Goal: Task Accomplishment & Management: Manage account settings

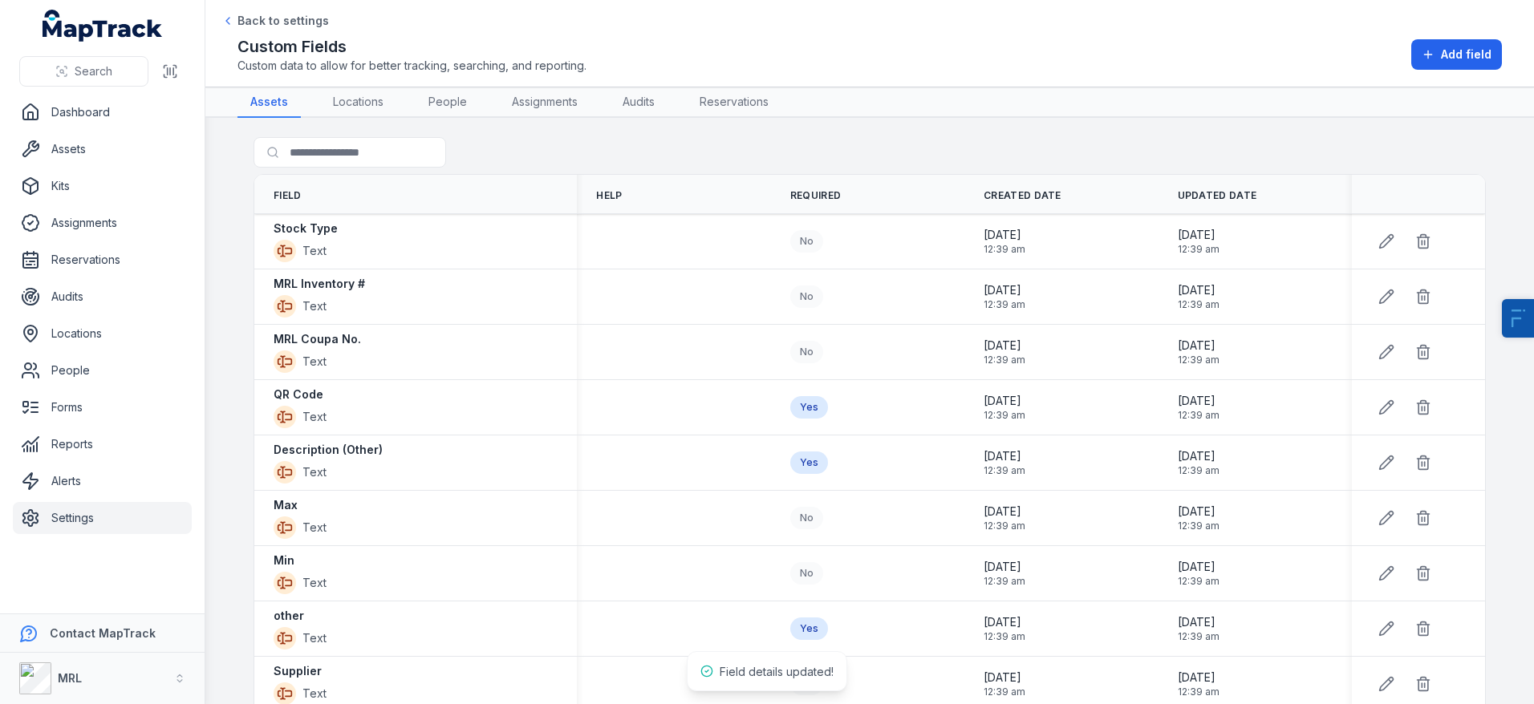
scroll to position [840, 0]
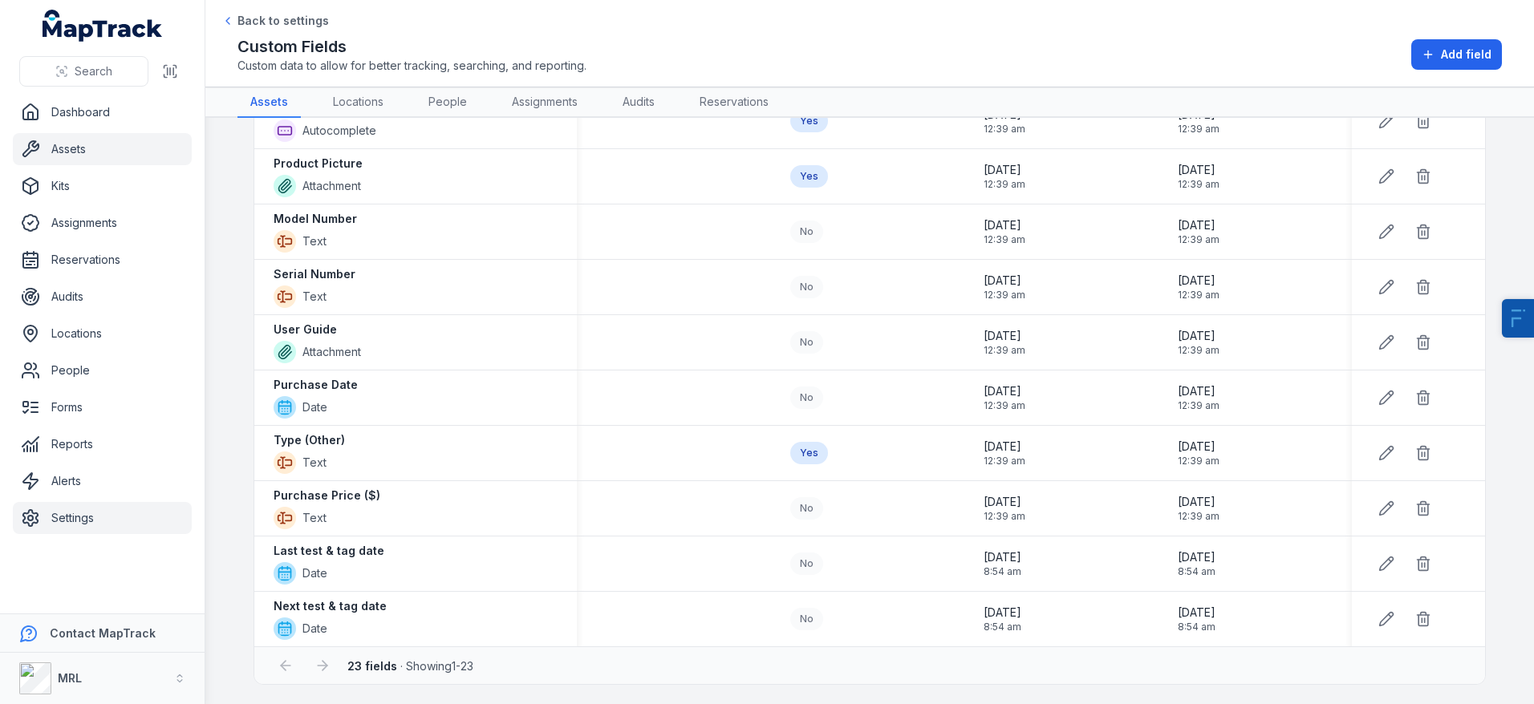
click at [78, 156] on link "Assets" at bounding box center [102, 149] width 179 height 32
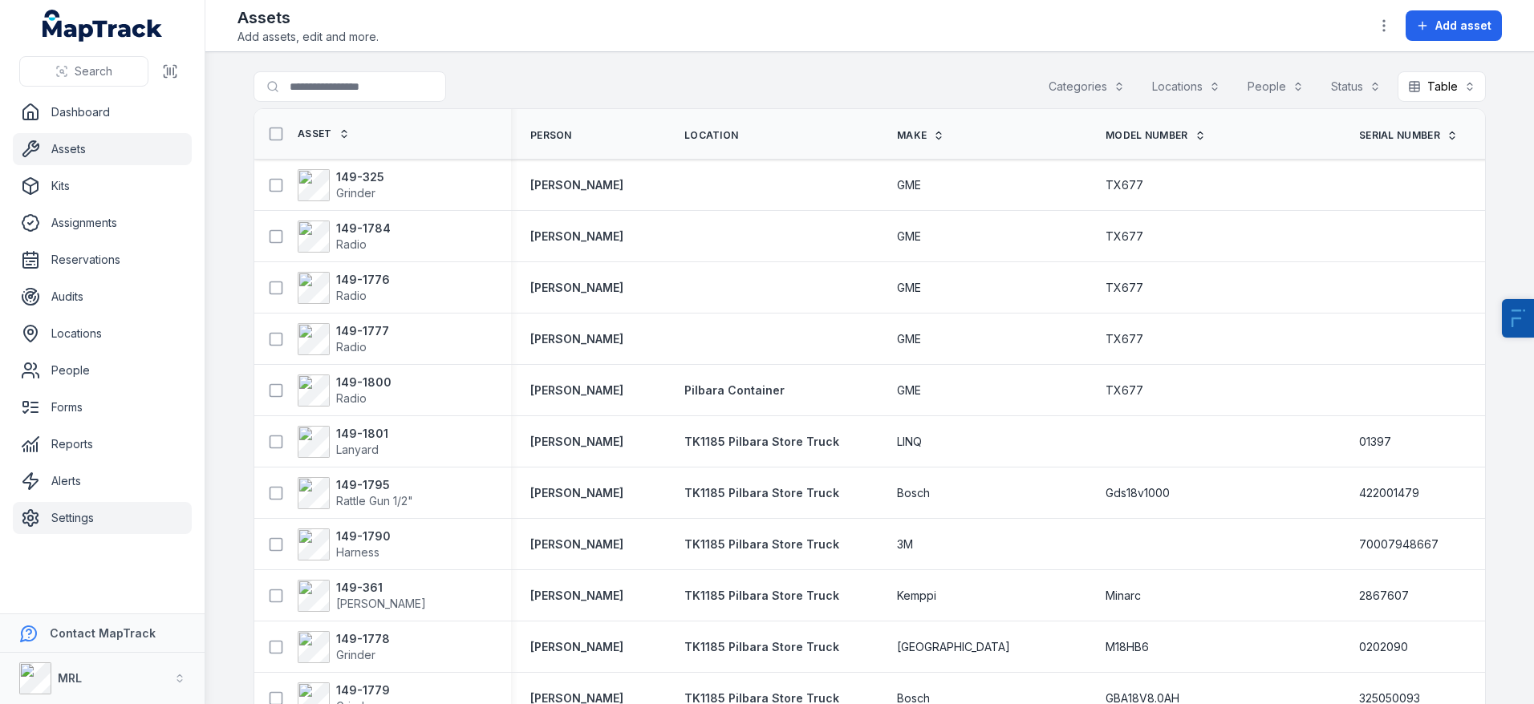
click at [76, 521] on link "Settings" at bounding box center [102, 518] width 179 height 32
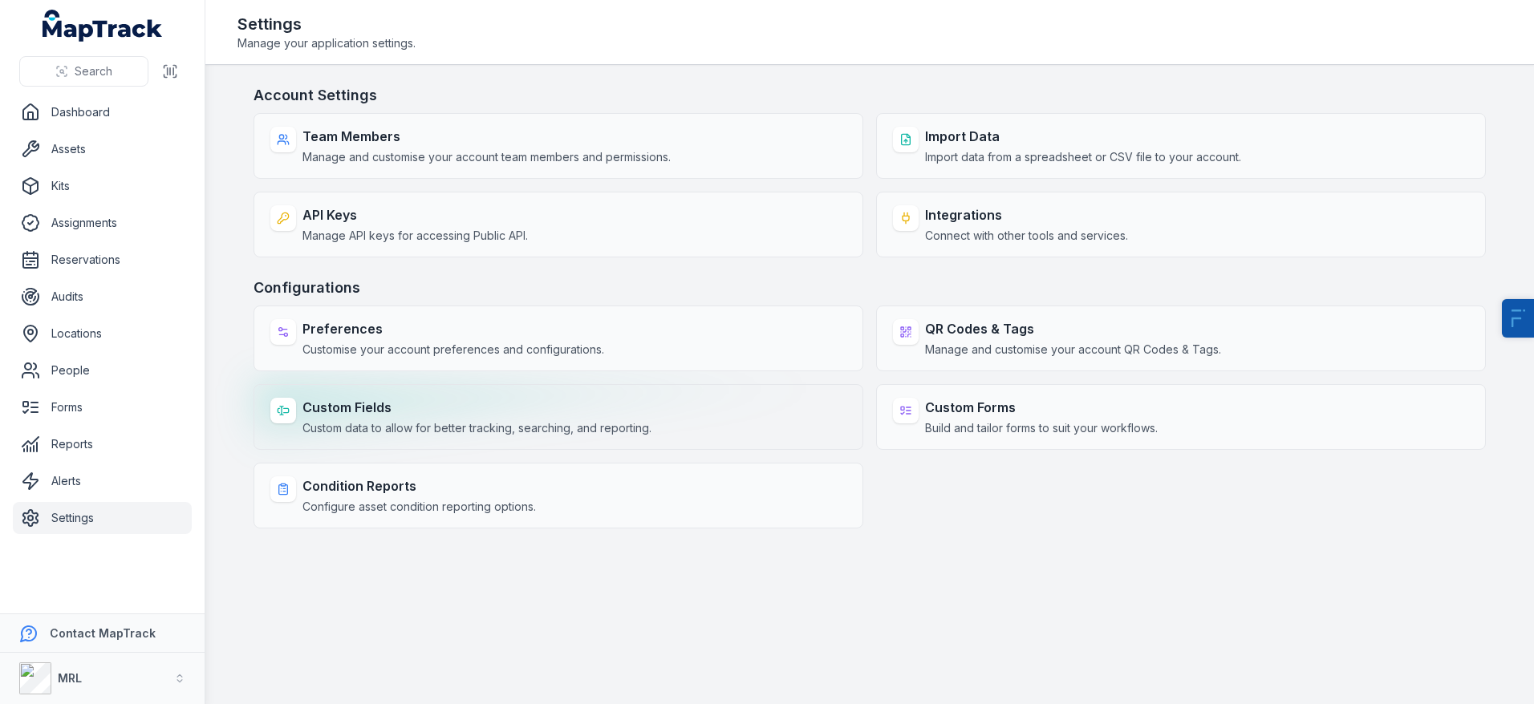
click at [335, 416] on strong "Custom Fields" at bounding box center [476, 407] width 349 height 19
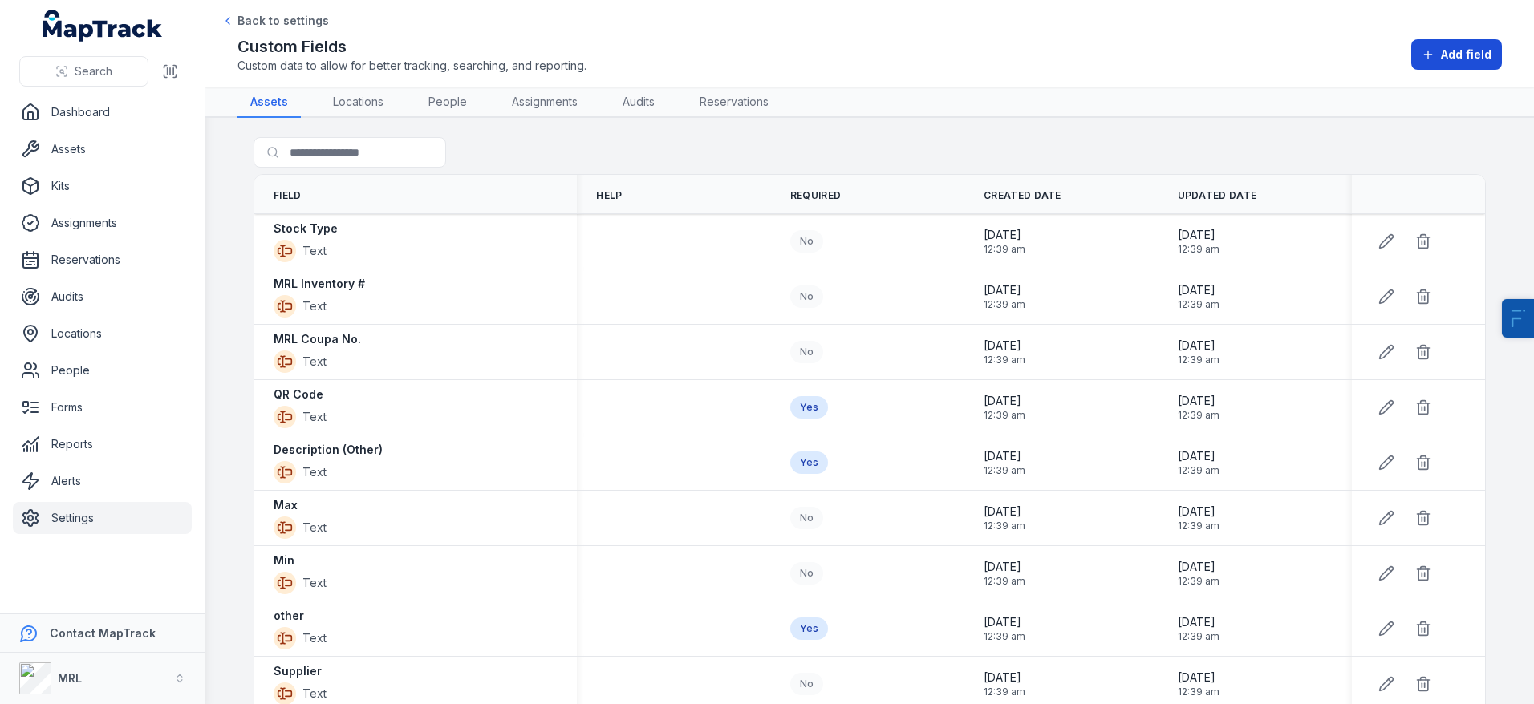
click at [1462, 54] on span "Add field" at bounding box center [1466, 55] width 51 height 16
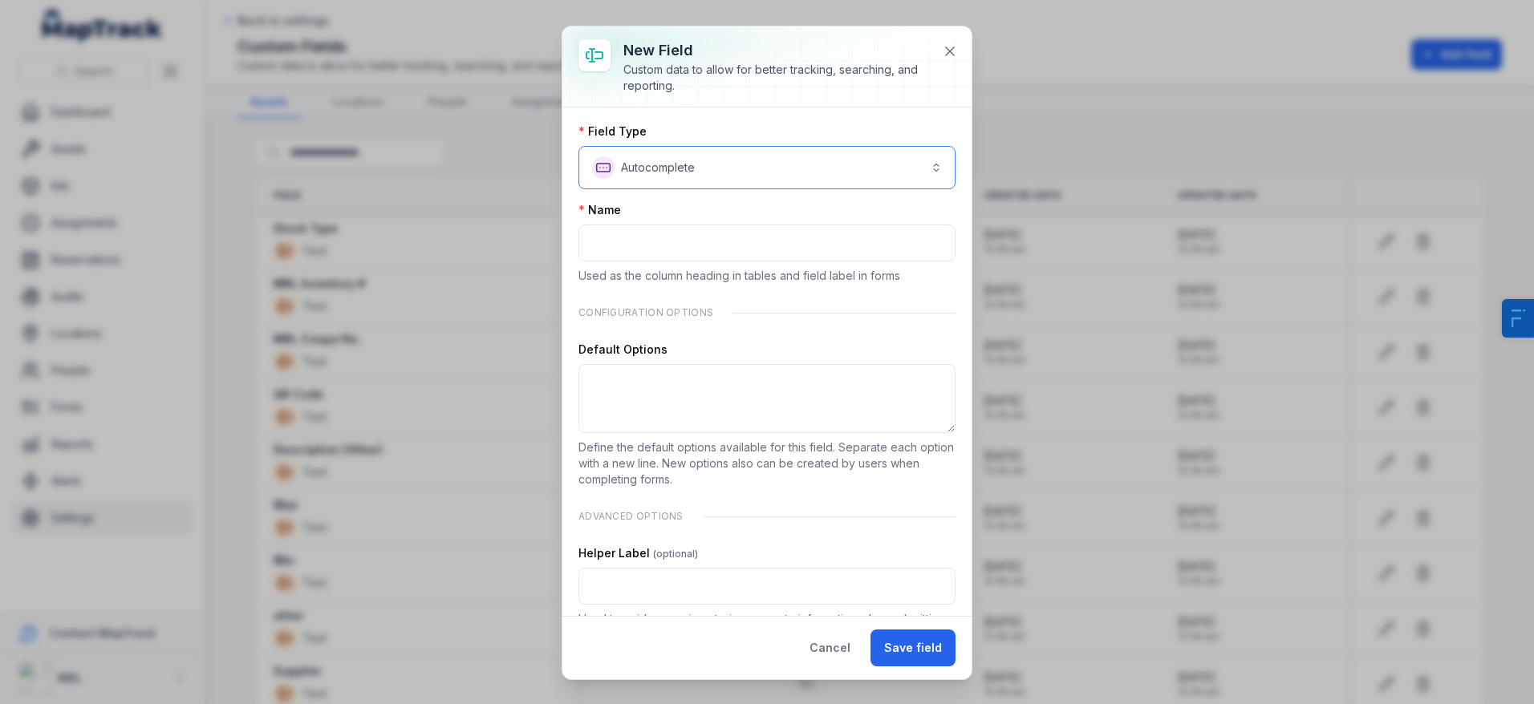
click at [791, 168] on button "**********" at bounding box center [766, 167] width 377 height 43
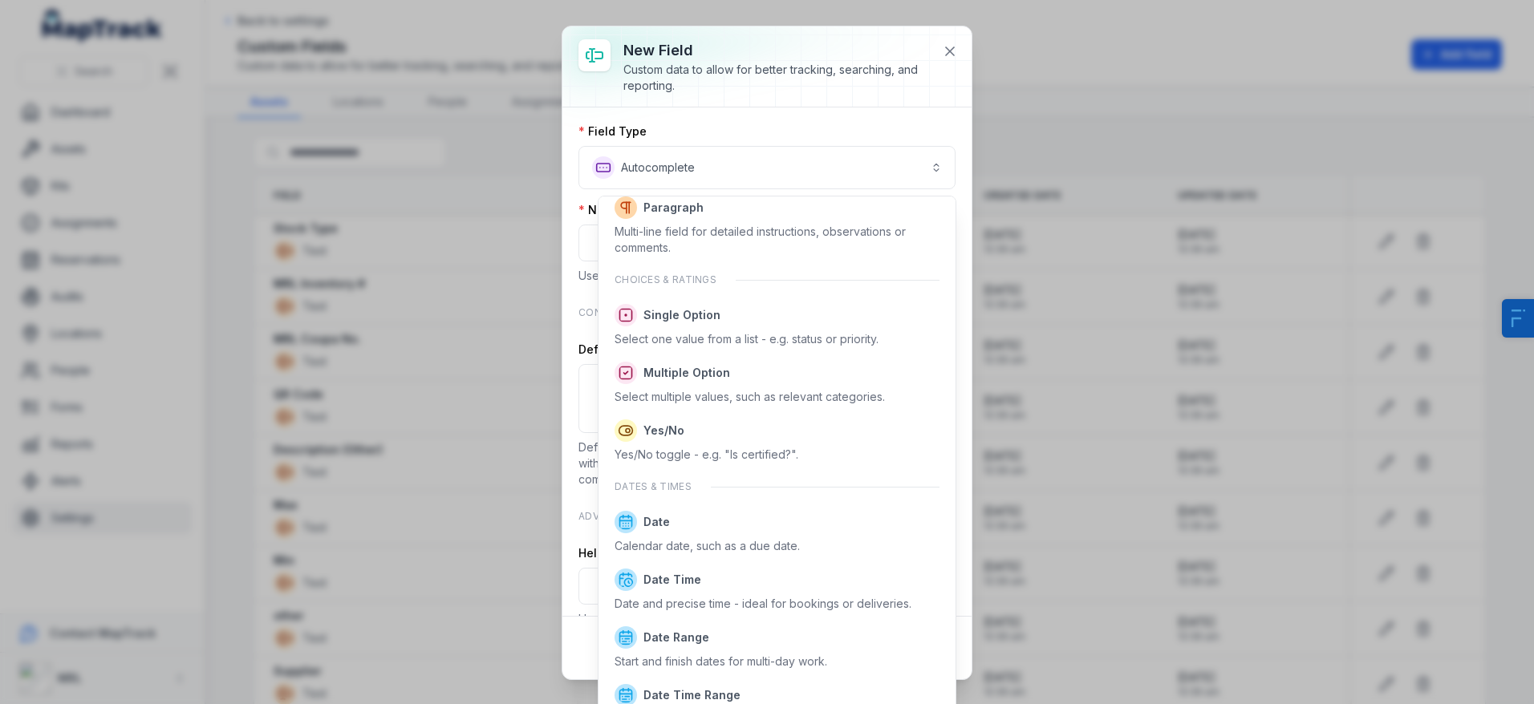
scroll to position [292, 0]
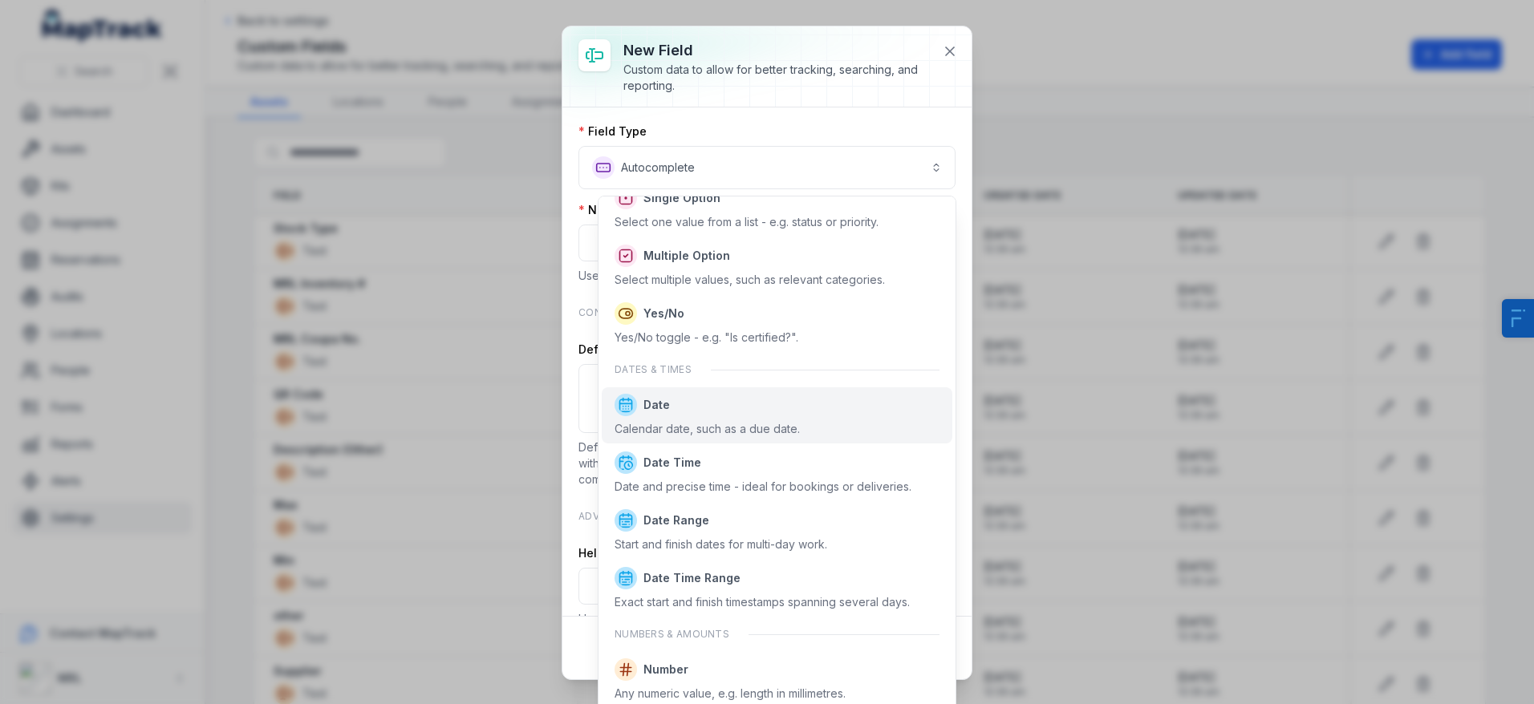
click at [705, 400] on span "Date" at bounding box center [706, 405] width 185 height 22
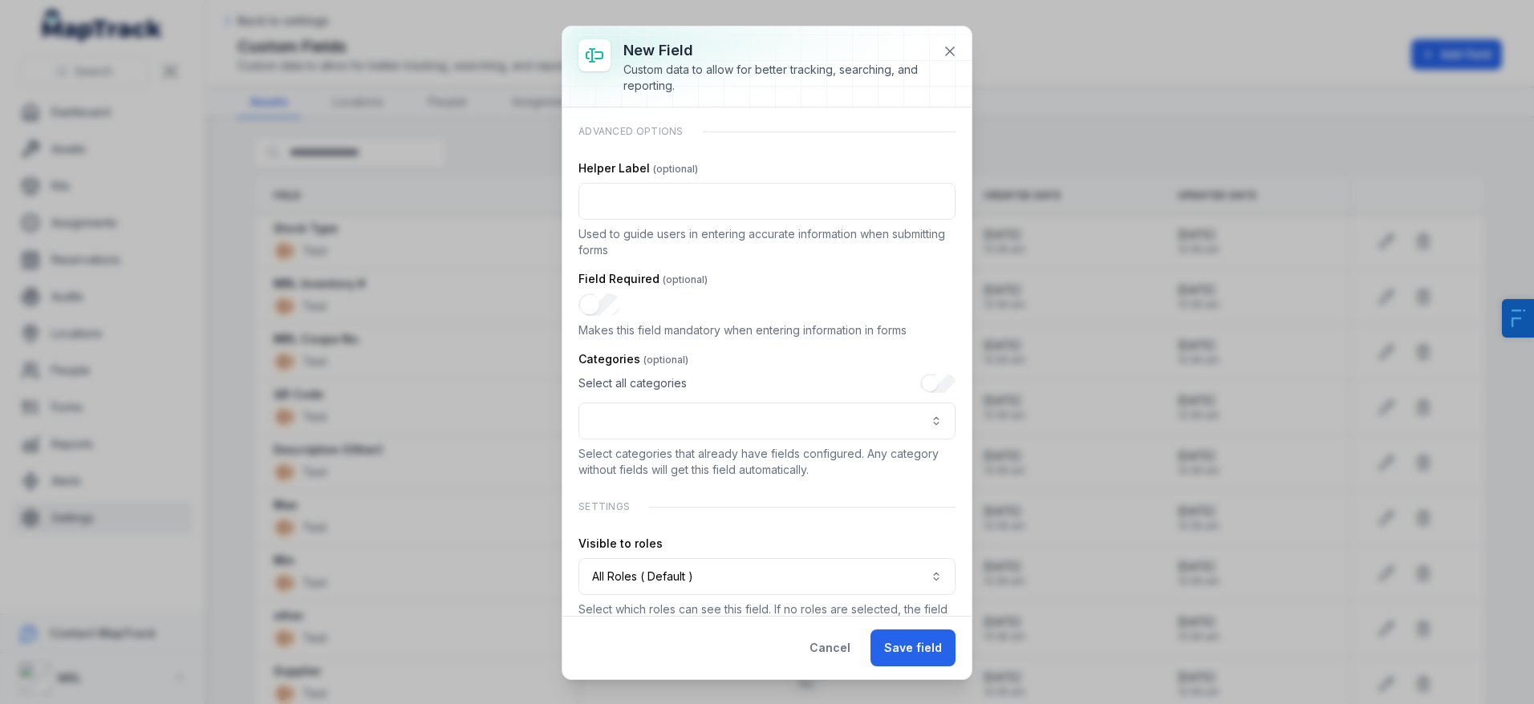
scroll to position [209, 0]
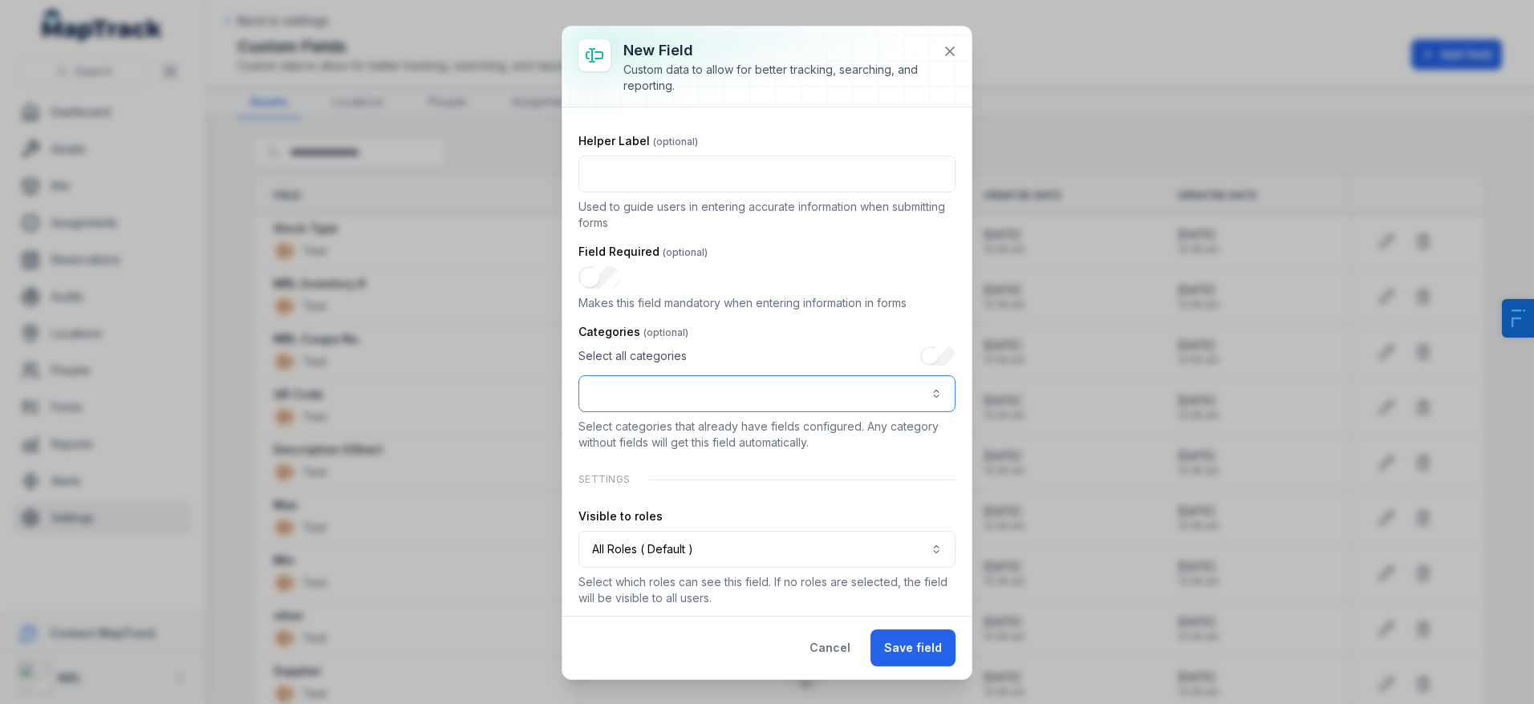
click at [693, 394] on button ":rfg:-form-item-label" at bounding box center [766, 393] width 377 height 37
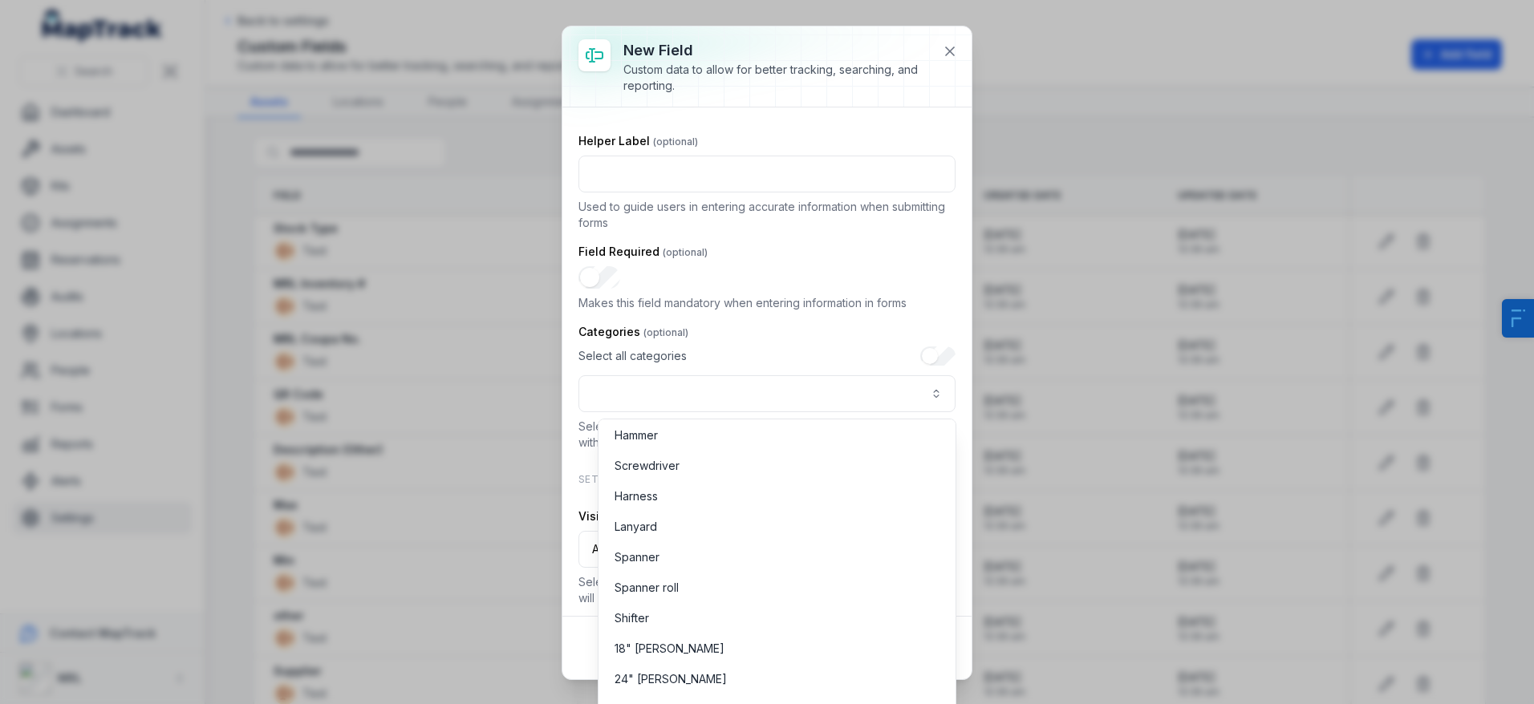
scroll to position [397, 0]
click at [780, 367] on div "Select all categories" at bounding box center [766, 380] width 377 height 66
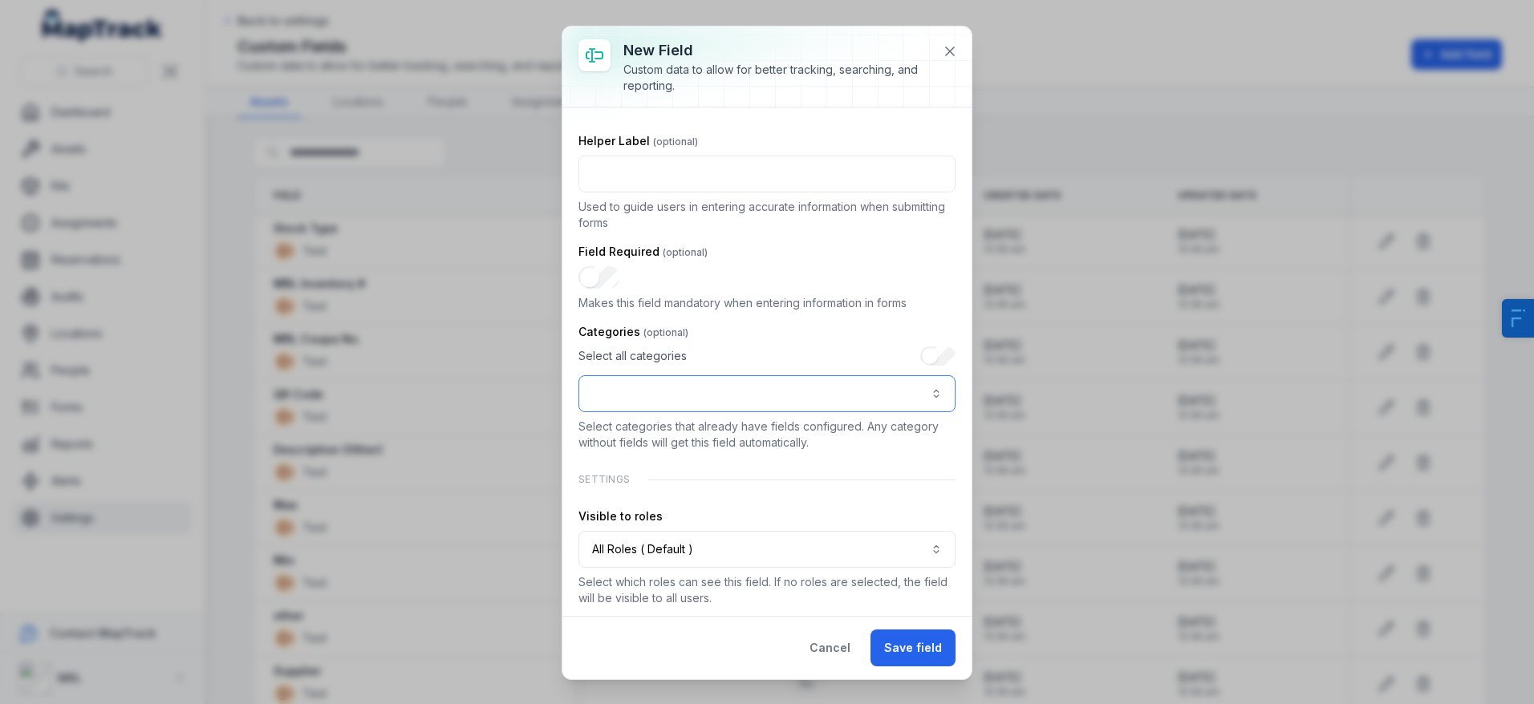
scroll to position [0, 0]
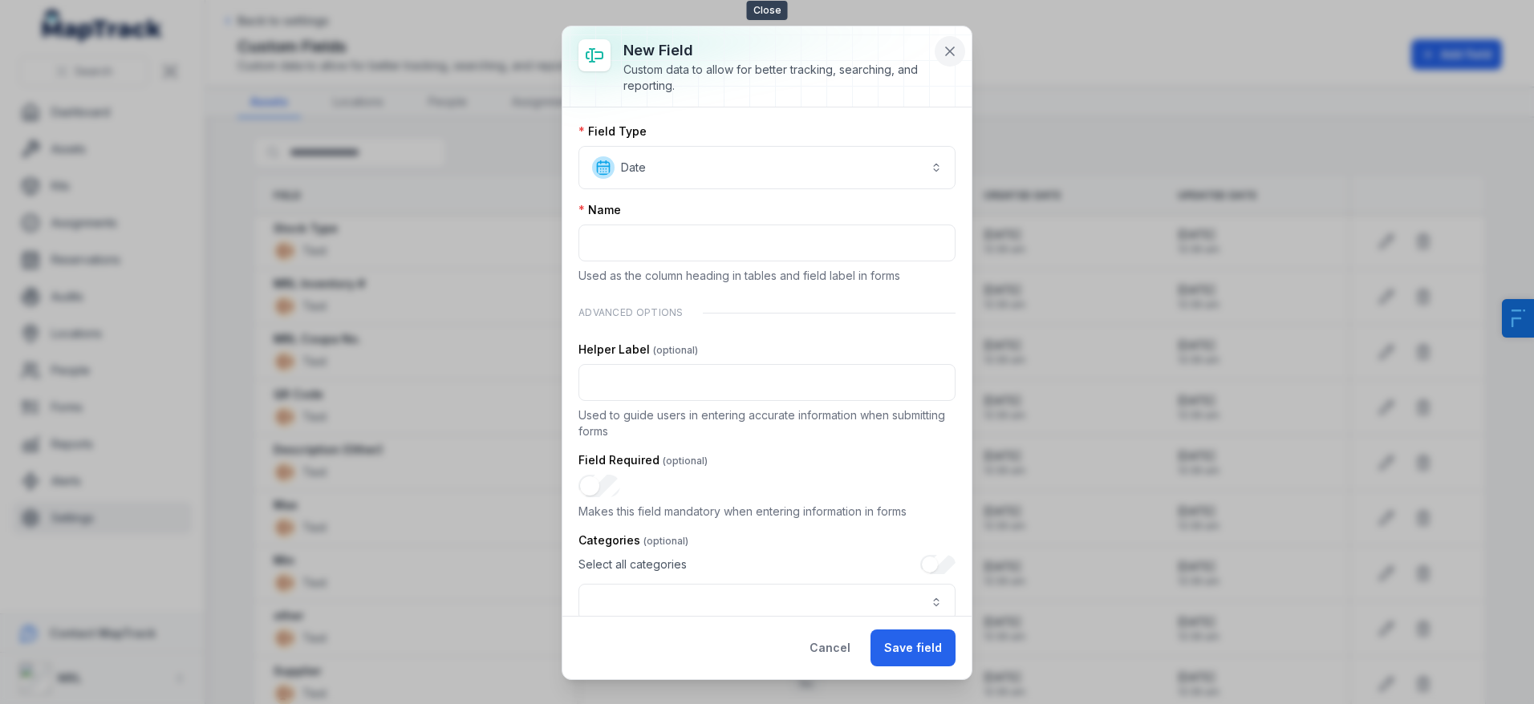
click at [953, 43] on icon at bounding box center [950, 51] width 16 height 16
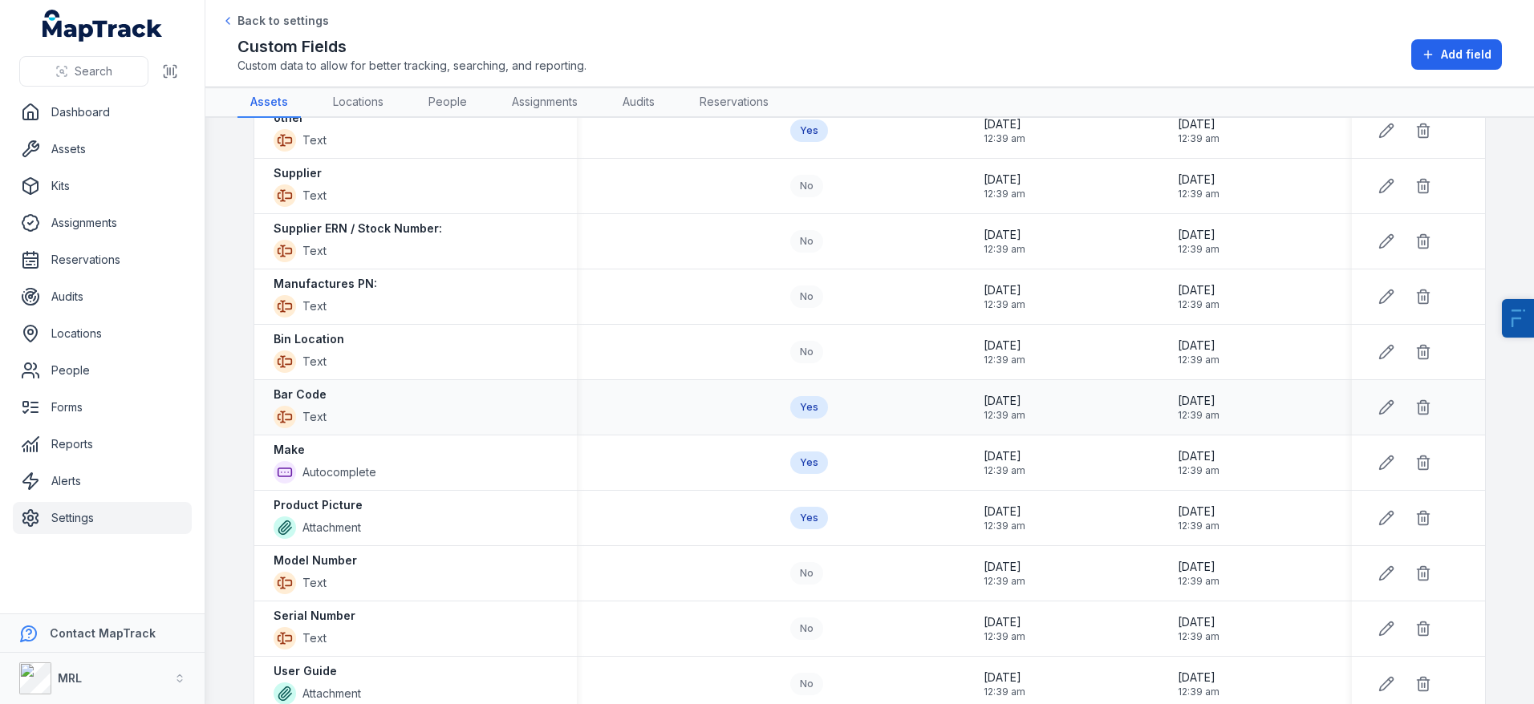
scroll to position [840, 0]
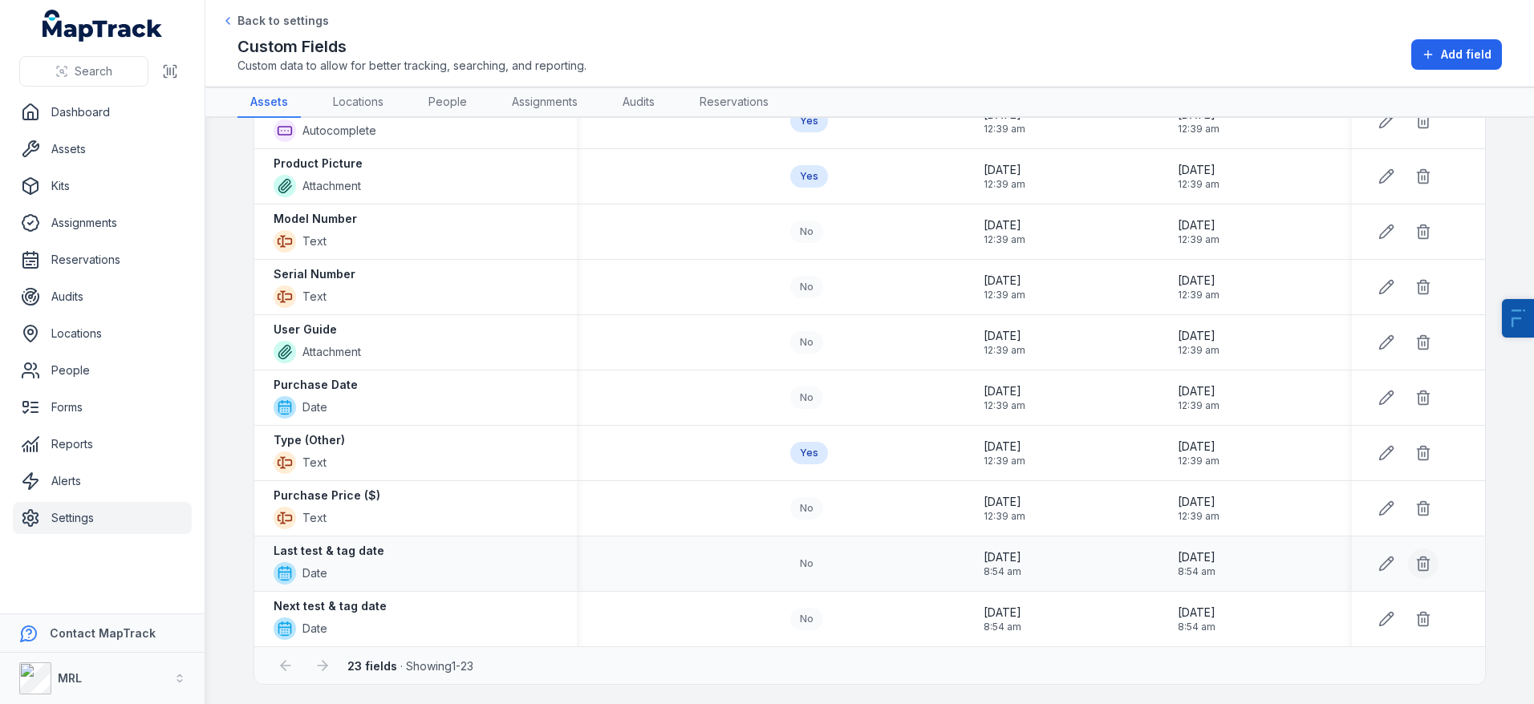
click at [1425, 564] on line at bounding box center [1425, 565] width 0 height 4
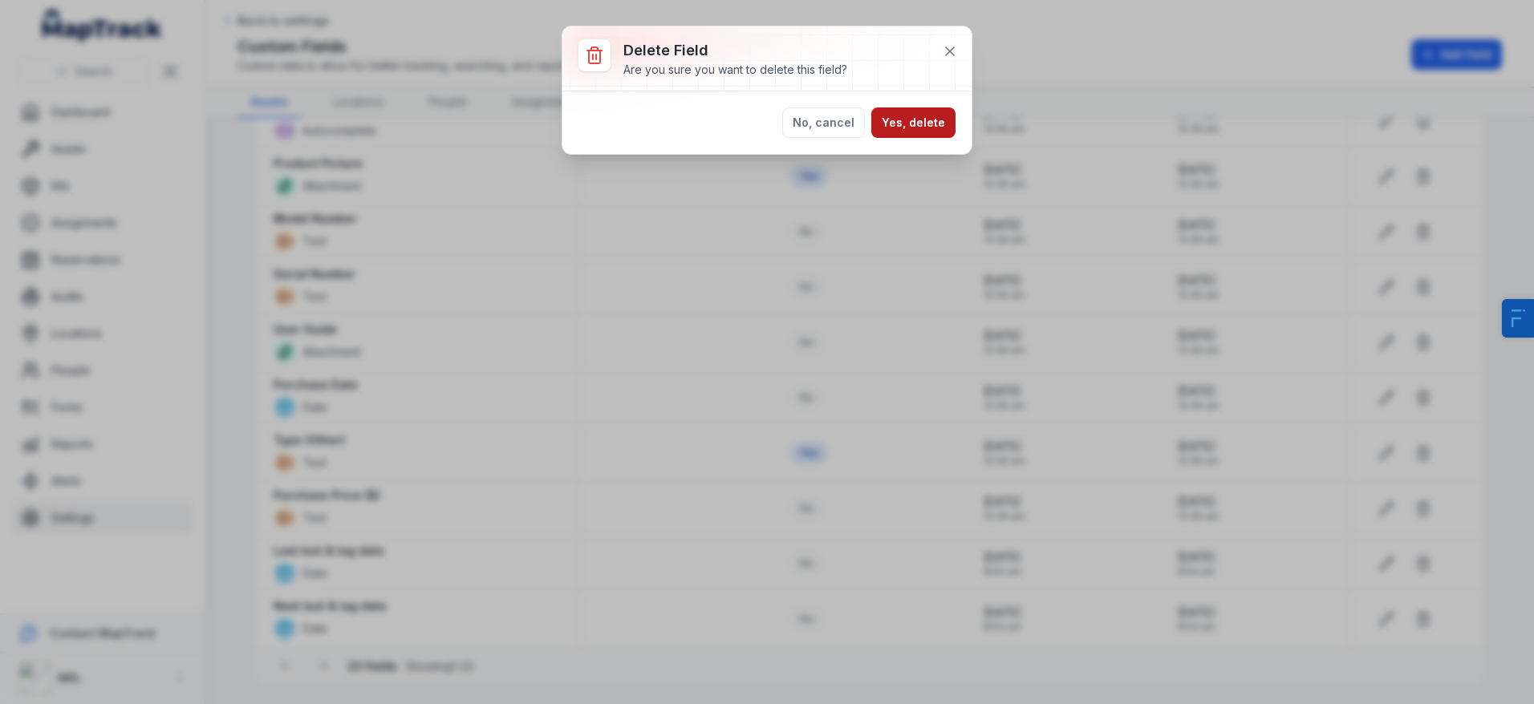
click at [920, 121] on button "Yes, delete" at bounding box center [913, 122] width 84 height 30
